Goal: Information Seeking & Learning: Check status

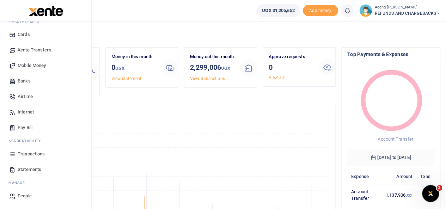
click at [25, 168] on span "Statements" at bounding box center [30, 169] width 24 height 7
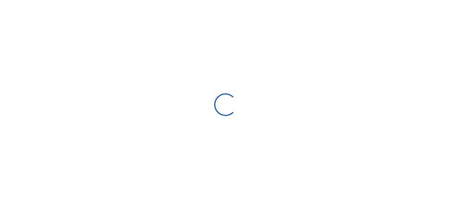
type input "[DATE] - [DATE]"
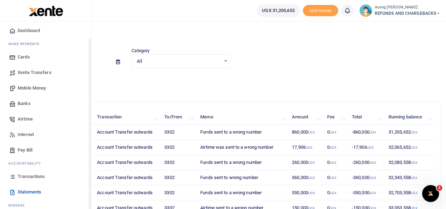
scroll to position [42, 0]
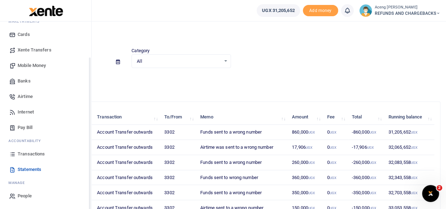
click at [23, 155] on span "Transactions" at bounding box center [31, 154] width 27 height 7
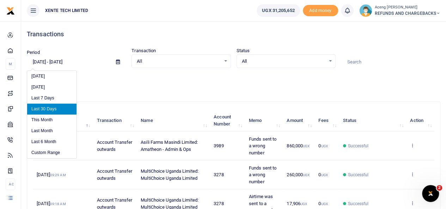
click at [55, 61] on input "[DATE] - [DATE]" at bounding box center [69, 62] width 84 height 12
click at [50, 150] on li "Custom Range" at bounding box center [51, 152] width 49 height 11
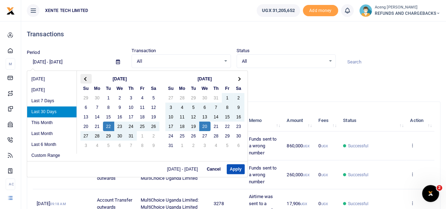
click at [81, 76] on th at bounding box center [85, 79] width 11 height 10
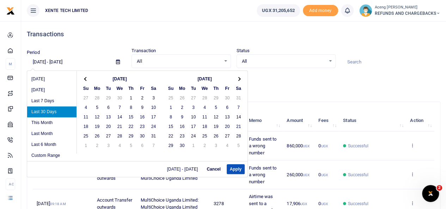
click at [81, 76] on th at bounding box center [85, 79] width 11 height 10
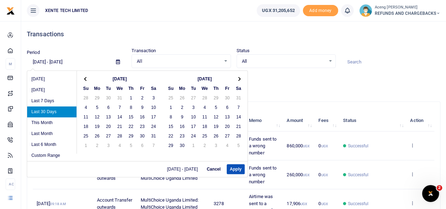
click at [81, 76] on th at bounding box center [85, 79] width 11 height 10
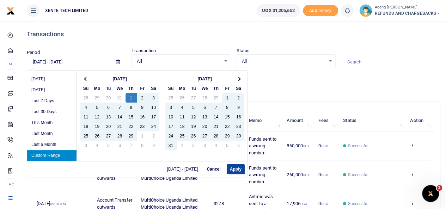
click at [239, 167] on button "Apply" at bounding box center [236, 169] width 18 height 10
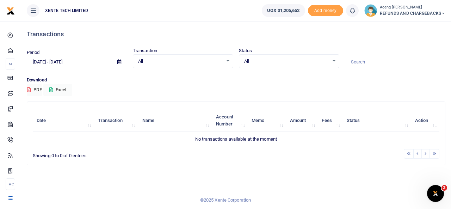
click at [78, 61] on input "02/01/2024 - 04/01/2024" at bounding box center [69, 62] width 85 height 12
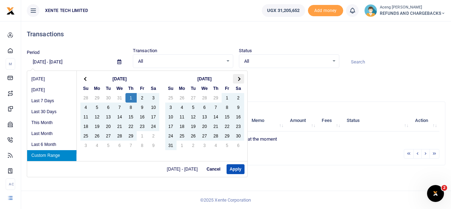
click at [233, 78] on th at bounding box center [238, 79] width 11 height 10
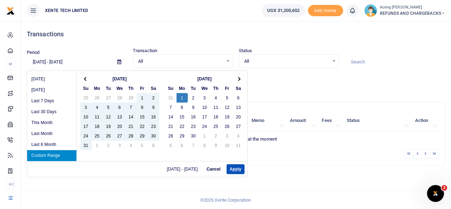
click at [233, 78] on th at bounding box center [238, 79] width 11 height 10
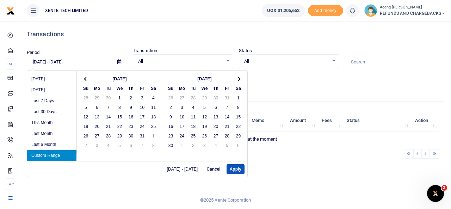
click at [233, 78] on th at bounding box center [238, 79] width 11 height 10
click at [83, 79] on th at bounding box center [85, 79] width 11 height 10
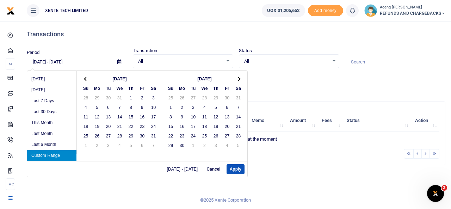
click at [83, 79] on th at bounding box center [85, 79] width 11 height 10
click at [83, 73] on div "Jul 2024 Su Mo Tu We Th Fr Sa 30 1 2 3 4 5 6 7 8 9 10 11 12 13 14 15 16 17 18 1…" at bounding box center [120, 112] width 86 height 83
click at [85, 78] on span at bounding box center [86, 79] width 4 height 4
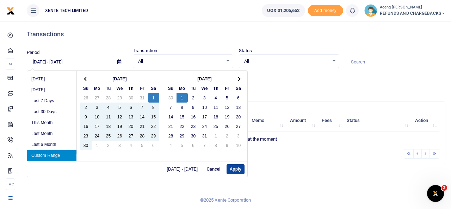
click at [234, 172] on button "Apply" at bounding box center [236, 169] width 18 height 10
click at [81, 64] on input "06/01/2024 - 07/01/2024" at bounding box center [69, 62] width 85 height 12
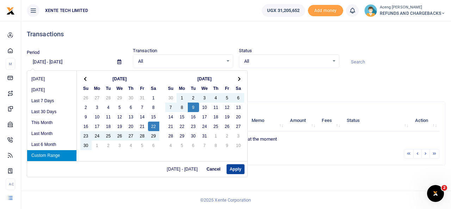
click at [231, 166] on button "Apply" at bounding box center [236, 169] width 18 height 10
click at [80, 67] on input "06/22/2024 - 07/09/2024" at bounding box center [69, 62] width 85 height 12
click at [88, 79] on th at bounding box center [85, 79] width 11 height 10
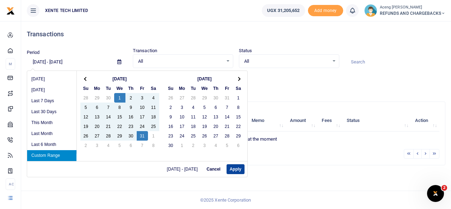
click at [232, 167] on button "Apply" at bounding box center [236, 169] width 18 height 10
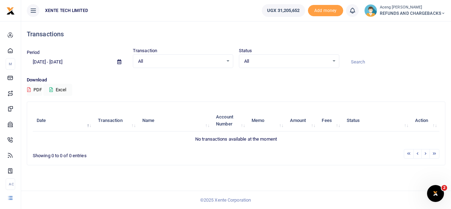
click at [79, 61] on input "05/01/2024 - 05/31/2024" at bounding box center [69, 62] width 85 height 12
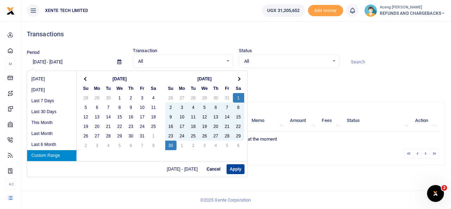
click at [231, 169] on button "Apply" at bounding box center [236, 169] width 18 height 10
click at [75, 61] on input "06/01/2024 - 06/30/2024" at bounding box center [69, 62] width 85 height 12
click at [239, 77] on th at bounding box center [238, 79] width 11 height 10
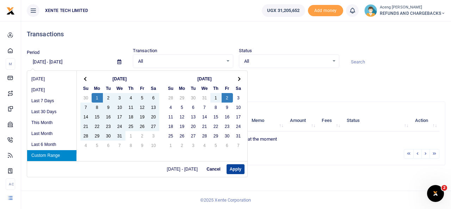
click at [230, 171] on button "Apply" at bounding box center [236, 169] width 18 height 10
click at [84, 60] on input "07/01/2024 - 08/02/2024" at bounding box center [69, 62] width 85 height 12
click at [238, 82] on th at bounding box center [238, 79] width 11 height 10
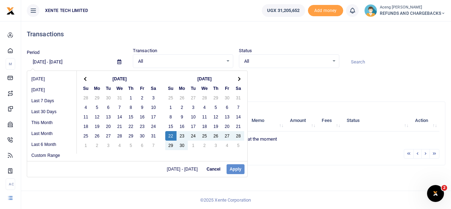
click at [231, 169] on div "07/01/2024 - 08/02/2024 Cancel Apply" at bounding box center [137, 169] width 220 height 16
click at [242, 170] on div "07/01/2024 - 08/02/2024 Cancel Apply" at bounding box center [137, 169] width 220 height 16
click at [83, 78] on th at bounding box center [85, 79] width 11 height 10
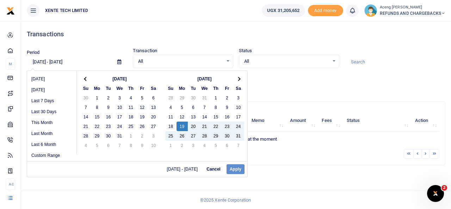
click at [225, 172] on div "07/27/2024 - 08/19/2024 Cancel Apply" at bounding box center [137, 169] width 220 height 16
click at [234, 170] on div "07/27/2024 - 08/19/2024 Cancel Apply" at bounding box center [137, 169] width 220 height 16
click at [242, 164] on div "07/27/2024 - 08/19/2024 Cancel Apply" at bounding box center [137, 169] width 220 height 16
click at [234, 167] on div "07/27/2024 - 08/19/2024 Cancel Apply" at bounding box center [137, 169] width 220 height 16
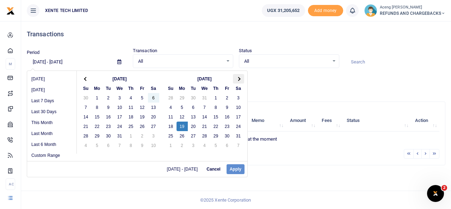
click at [239, 77] on th at bounding box center [238, 79] width 11 height 10
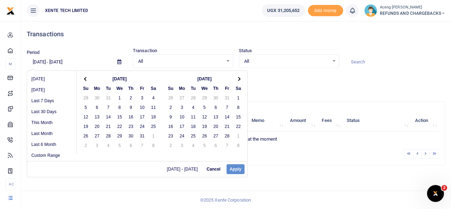
click at [239, 77] on th at bounding box center [238, 79] width 11 height 10
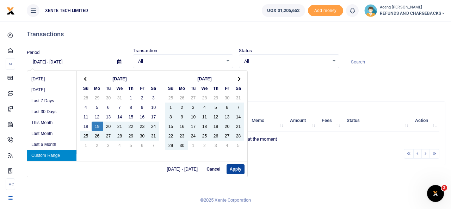
click at [237, 170] on button "Apply" at bounding box center [236, 169] width 18 height 10
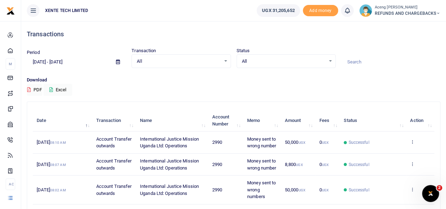
click at [415, 146] on td "View details Send again" at bounding box center [420, 143] width 28 height 22
click at [415, 144] on icon at bounding box center [412, 141] width 5 height 5
click at [415, 146] on td "View details Send again" at bounding box center [420, 143] width 28 height 22
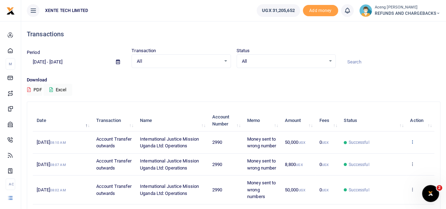
click at [411, 144] on icon at bounding box center [412, 141] width 5 height 5
click at [384, 153] on link "View details" at bounding box center [387, 157] width 56 height 10
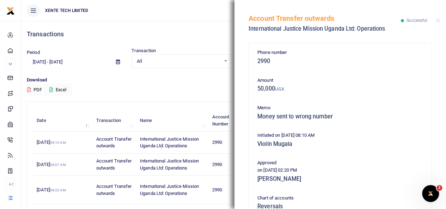
click at [166, 81] on p "Download" at bounding box center [234, 80] width 414 height 7
click at [113, 35] on h4 "Transactions" at bounding box center [234, 34] width 414 height 8
click at [436, 20] on button "Close" at bounding box center [438, 20] width 5 height 5
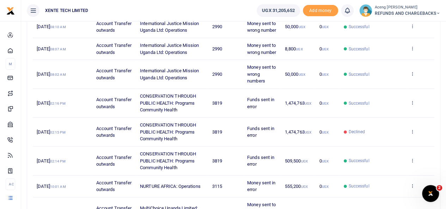
scroll to position [87, 0]
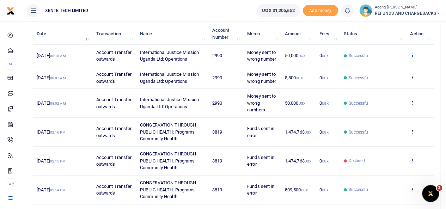
click at [412, 57] on icon at bounding box center [412, 55] width 5 height 5
click at [287, 62] on td "50,000 UGX" at bounding box center [298, 56] width 35 height 22
click at [309, 57] on td "50,000 UGX" at bounding box center [298, 56] width 35 height 22
click at [380, 59] on span "Successful" at bounding box center [373, 56] width 59 height 6
click at [65, 57] on span "25th Apr 2025 08:10 AM" at bounding box center [51, 55] width 29 height 5
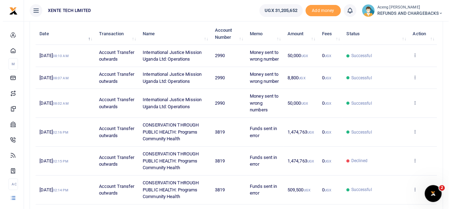
scroll to position [0, 0]
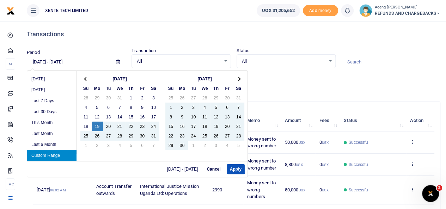
click at [50, 61] on input "08/19/2024 - 04/29/2025" at bounding box center [69, 62] width 84 height 12
click at [85, 78] on span at bounding box center [86, 79] width 4 height 4
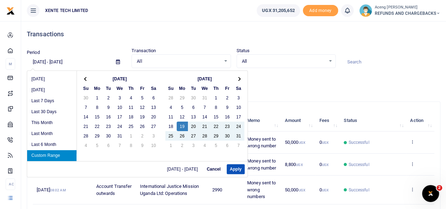
click at [85, 78] on span at bounding box center [86, 79] width 4 height 4
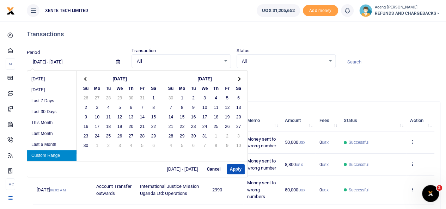
click at [85, 78] on span at bounding box center [86, 79] width 4 height 4
click at [235, 77] on th at bounding box center [238, 79] width 11 height 10
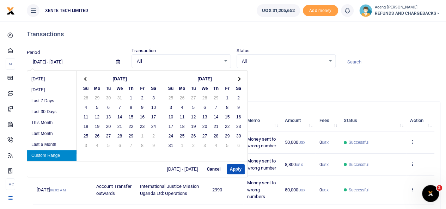
click at [235, 77] on th at bounding box center [238, 79] width 11 height 10
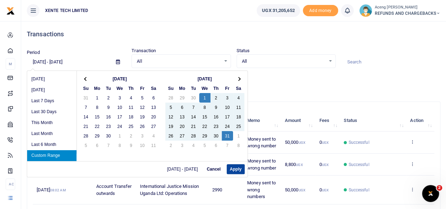
click at [234, 172] on button "Apply" at bounding box center [236, 169] width 18 height 10
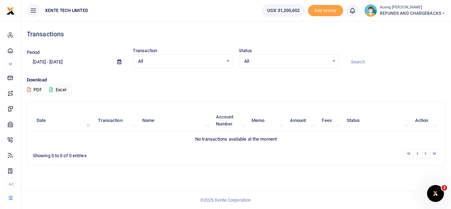
click at [79, 63] on input "05/01/2024 - 05/31/2024" at bounding box center [69, 62] width 85 height 12
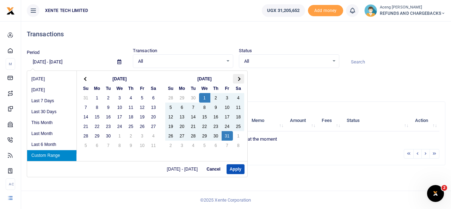
click at [239, 77] on th at bounding box center [238, 79] width 11 height 10
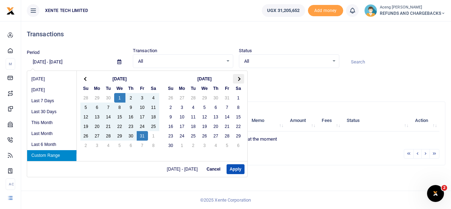
click at [237, 79] on span at bounding box center [239, 79] width 4 height 4
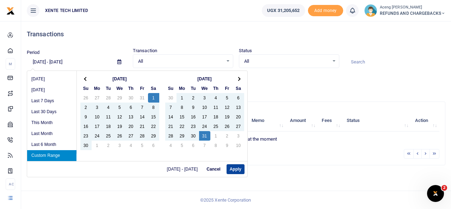
click at [238, 170] on button "Apply" at bounding box center [236, 169] width 18 height 10
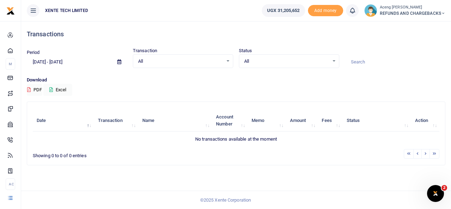
click at [77, 66] on input "06/01/2024 - 07/31/2024" at bounding box center [69, 62] width 85 height 12
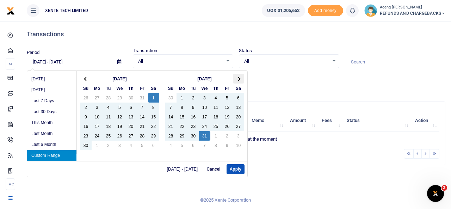
click at [239, 78] on span at bounding box center [239, 79] width 4 height 4
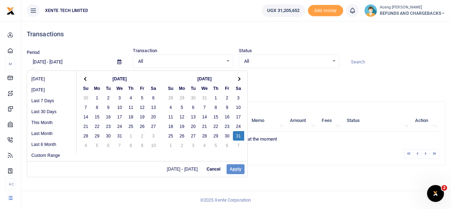
click at [236, 168] on div "06/01/2024 - 07/31/2024 Cancel Apply" at bounding box center [137, 169] width 220 height 16
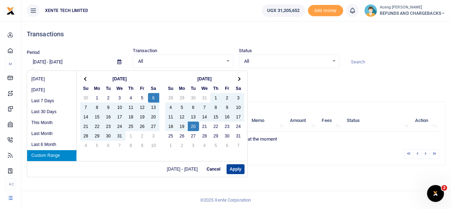
click at [238, 169] on button "Apply" at bounding box center [236, 169] width 18 height 10
click at [84, 65] on input "07/06/2024 - 08/20/2024" at bounding box center [69, 62] width 85 height 12
click at [239, 82] on th at bounding box center [238, 79] width 11 height 10
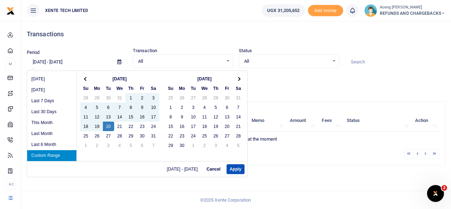
click at [239, 82] on th at bounding box center [238, 79] width 11 height 10
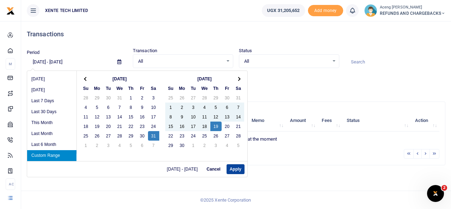
drag, startPoint x: 232, startPoint y: 161, endPoint x: 232, endPoint y: 167, distance: 5.6
click at [232, 167] on div "08/31/2024 - 09/19/2024 Cancel Apply" at bounding box center [137, 169] width 220 height 16
click at [232, 167] on button "Apply" at bounding box center [236, 169] width 18 height 10
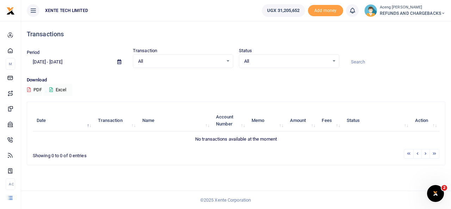
click at [78, 60] on input "08/31/2024 - 09/19/2024" at bounding box center [69, 62] width 85 height 12
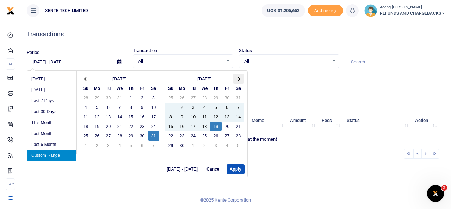
click at [238, 81] on th at bounding box center [238, 79] width 11 height 10
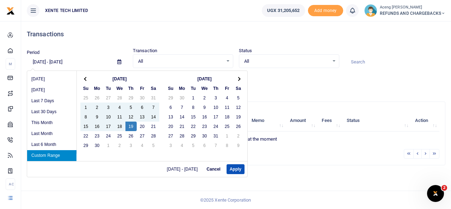
click at [238, 81] on th at bounding box center [238, 79] width 11 height 10
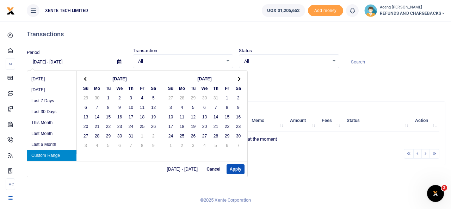
click at [238, 81] on th at bounding box center [238, 79] width 11 height 10
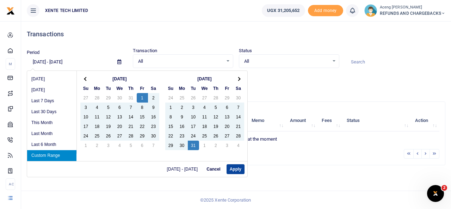
click at [234, 170] on button "Apply" at bounding box center [236, 169] width 18 height 10
type input "11/01/2024 - 12/31/2024"
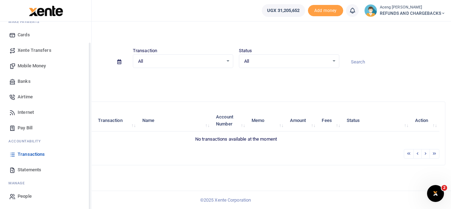
scroll to position [42, 0]
click at [24, 168] on span "Statements" at bounding box center [30, 169] width 24 height 7
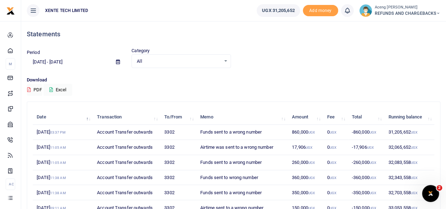
click at [71, 62] on input "[DATE] - [DATE]" at bounding box center [69, 62] width 84 height 12
click at [106, 79] on p "Download" at bounding box center [234, 80] width 414 height 7
click at [57, 63] on input "[DATE] - [DATE]" at bounding box center [69, 62] width 84 height 12
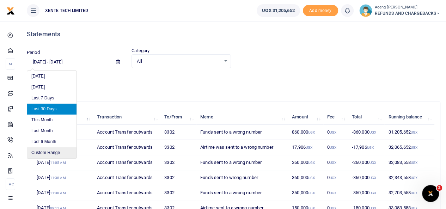
click at [57, 148] on li "Custom Range" at bounding box center [51, 152] width 49 height 11
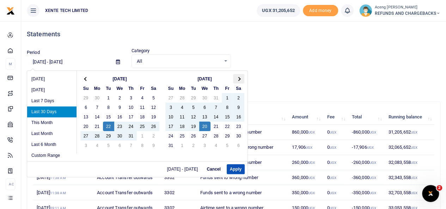
click at [239, 80] on th at bounding box center [238, 79] width 11 height 10
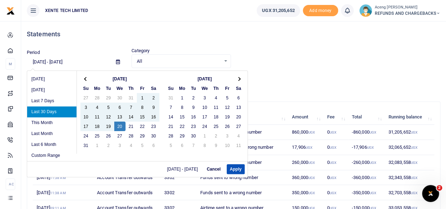
click at [239, 80] on th at bounding box center [238, 79] width 11 height 10
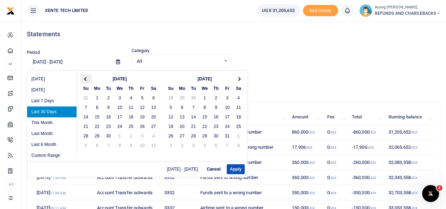
click at [85, 78] on span at bounding box center [86, 79] width 4 height 4
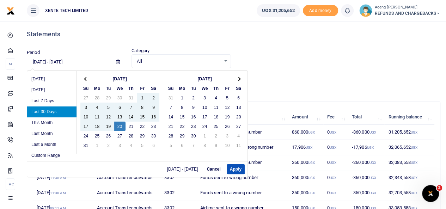
click at [85, 78] on span at bounding box center [86, 79] width 4 height 4
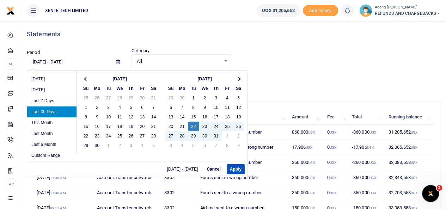
click at [85, 78] on span at bounding box center [86, 79] width 4 height 4
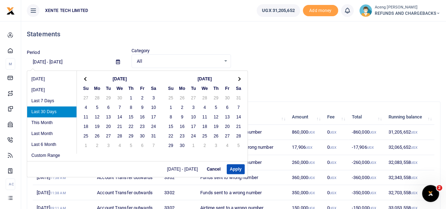
click at [85, 78] on span at bounding box center [86, 79] width 4 height 4
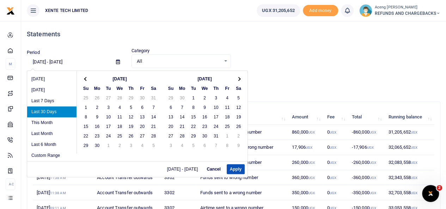
click at [85, 78] on span at bounding box center [86, 79] width 4 height 4
click at [235, 81] on th at bounding box center [238, 79] width 11 height 10
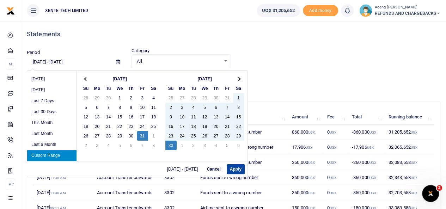
click at [235, 166] on button "Apply" at bounding box center [236, 169] width 18 height 10
type input "05/31/2024 - 06/30/2024"
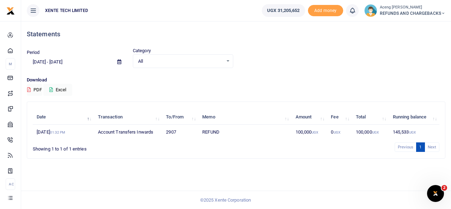
click at [56, 63] on input "05/31/2024 - 06/30/2024" at bounding box center [69, 62] width 85 height 12
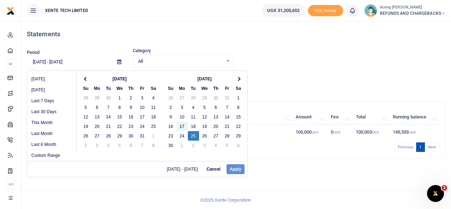
click at [253, 50] on div "Period 05/31/2024 - 06/30/2024 Category All Select an option... All Credit Debi…" at bounding box center [236, 57] width 425 height 21
